Goal: Transaction & Acquisition: Purchase product/service

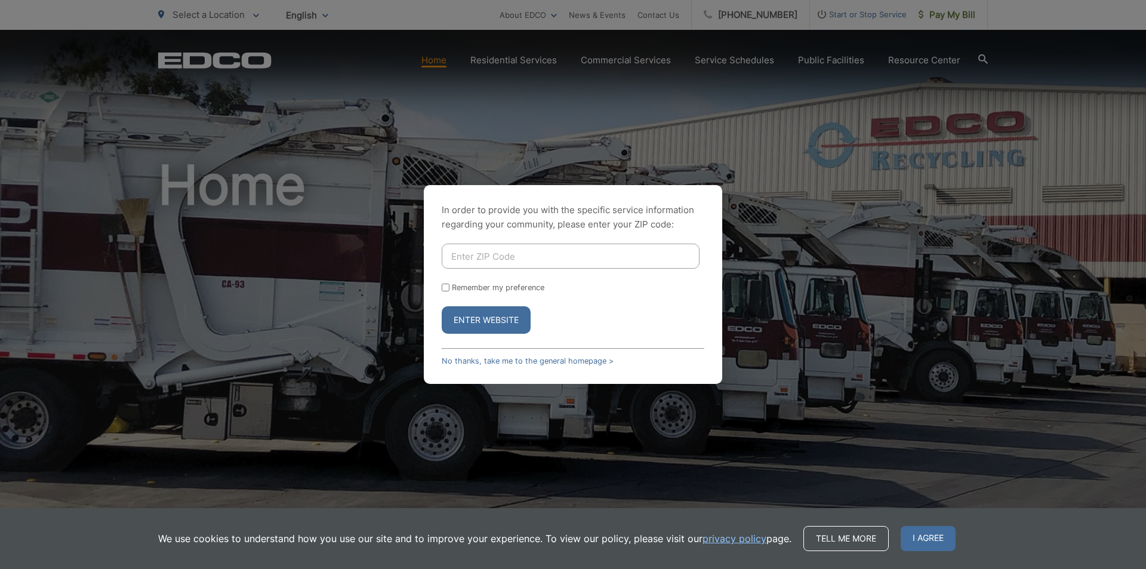
click at [543, 250] on input "Enter ZIP Code" at bounding box center [571, 256] width 258 height 25
type input "92020"
click at [442, 306] on button "Enter Website" at bounding box center [486, 319] width 89 height 27
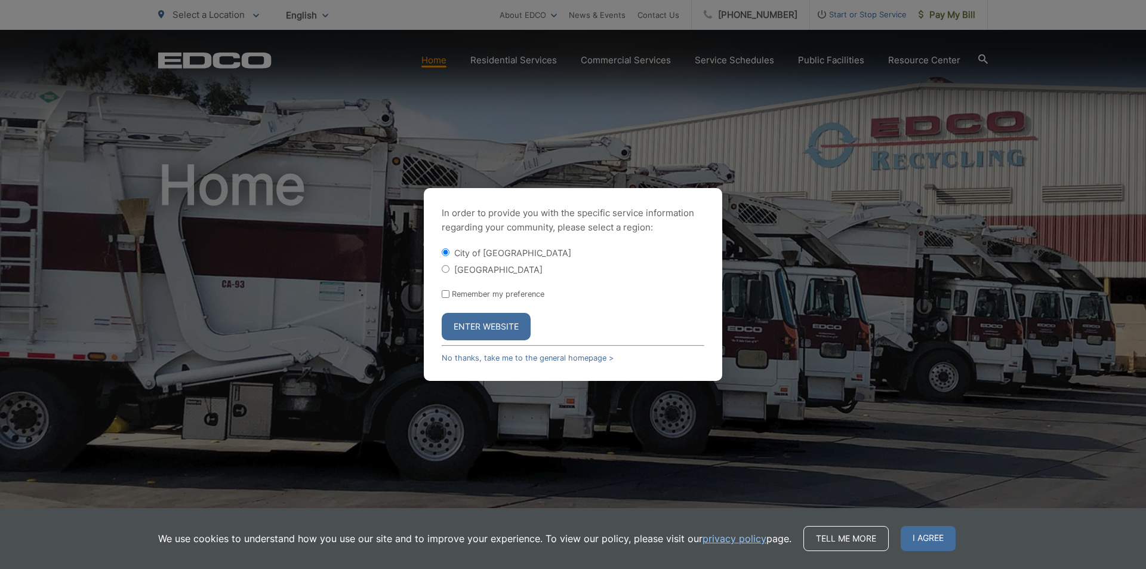
click at [458, 294] on label "Remember my preference" at bounding box center [498, 293] width 93 height 9
click at [449, 294] on input "Remember my preference" at bounding box center [446, 294] width 8 height 8
checkbox input "true"
click at [486, 329] on button "Enter Website" at bounding box center [486, 326] width 89 height 27
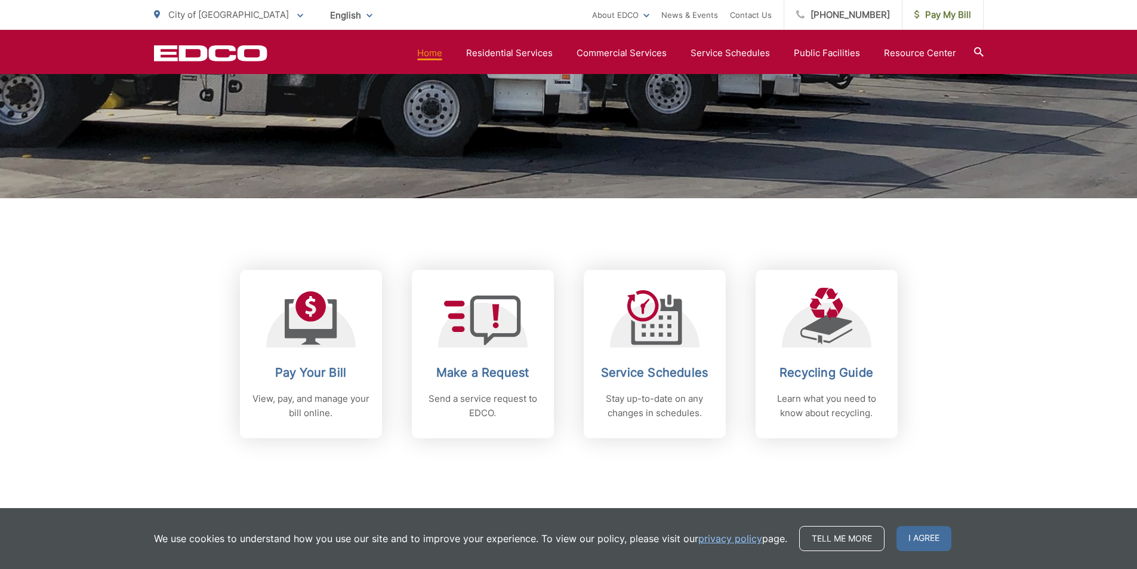
scroll to position [298, 0]
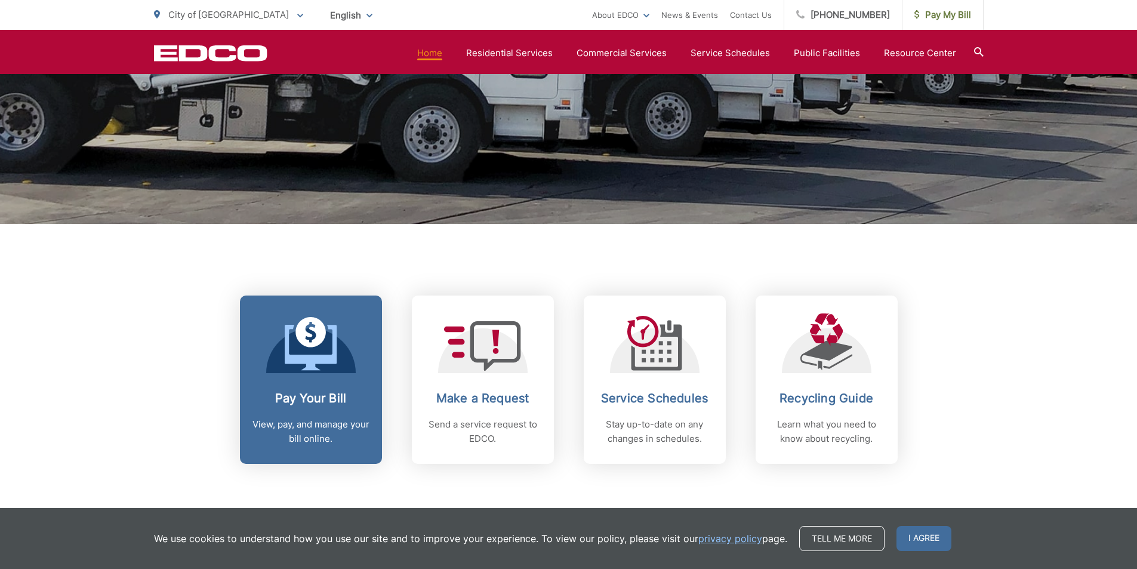
click at [331, 318] on icon at bounding box center [311, 344] width 53 height 54
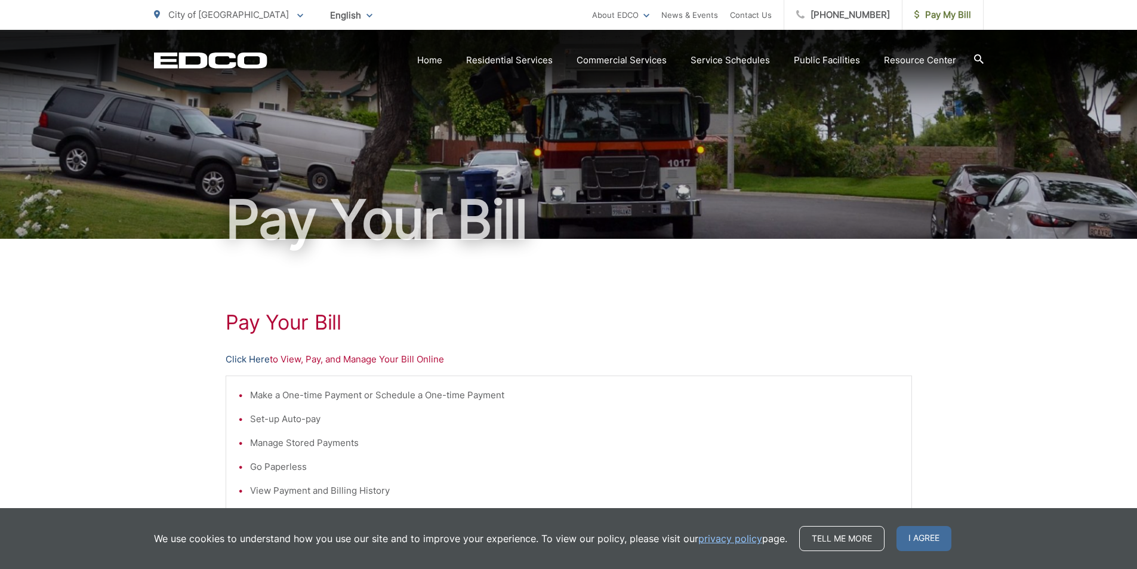
click at [255, 360] on link "Click Here" at bounding box center [248, 359] width 44 height 14
